Goal: Information Seeking & Learning: Learn about a topic

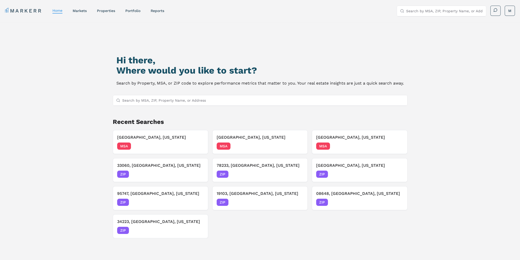
click at [182, 101] on input "Search by MSA, ZIP, Property Name, or Address" at bounding box center [263, 100] width 282 height 10
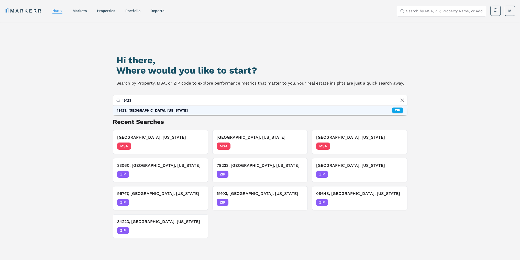
type input "19123"
click at [159, 112] on div "19123, Philadelphia, Pennsylvania" at bounding box center [152, 110] width 71 height 5
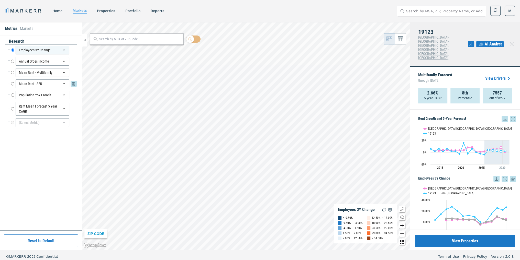
click at [12, 83] on input "Mean Rent - SFR" at bounding box center [12, 84] width 3 height 9
radio input "false"
radio input "true"
click at [12, 72] on input "Mean Rent - Multifamily" at bounding box center [12, 72] width 3 height 9
radio input "true"
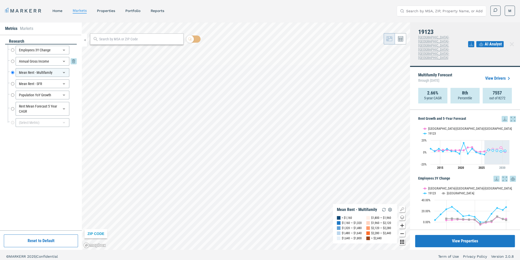
click at [11, 61] on input "Annual Gross Income" at bounding box center [12, 61] width 3 height 9
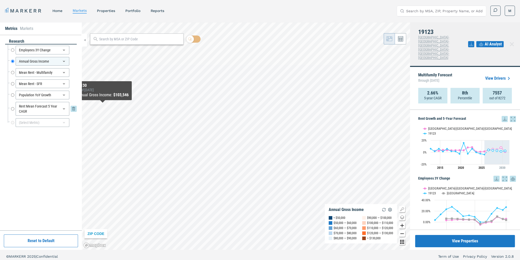
click at [12, 109] on input "Rent Mean Forecast 5 Year CAGR" at bounding box center [12, 109] width 3 height 14
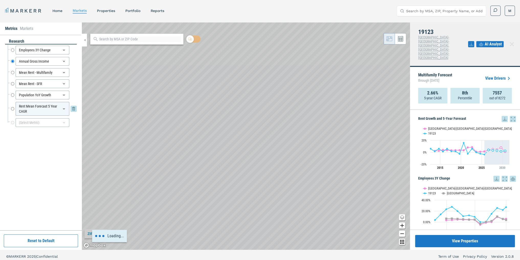
radio input "false"
radio input "true"
